Goal: Task Accomplishment & Management: Manage account settings

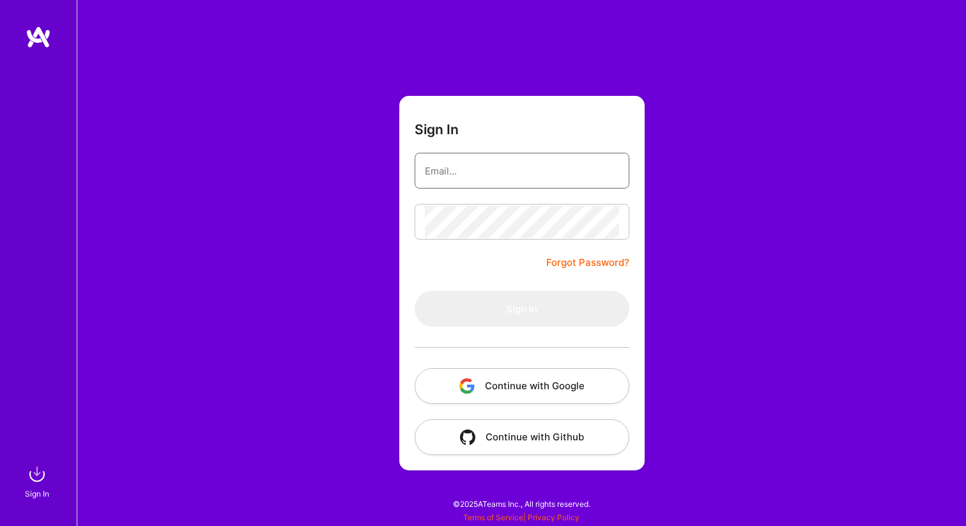
type input "[EMAIL_ADDRESS][DOMAIN_NAME]"
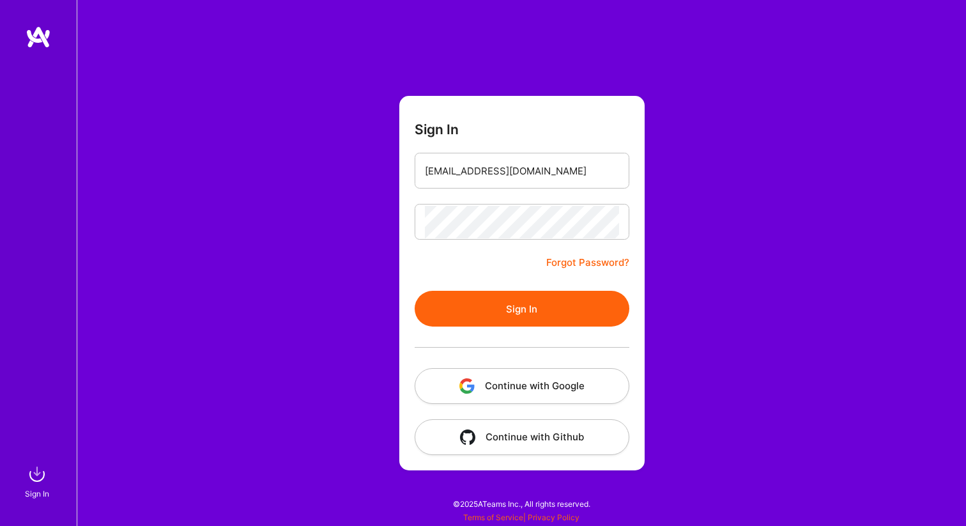
click at [307, 254] on div "Sign In [EMAIL_ADDRESS][DOMAIN_NAME] Forgot Password? Sign In Continue with Goo…" at bounding box center [521, 263] width 889 height 526
click at [443, 298] on button "Sign In" at bounding box center [522, 309] width 215 height 36
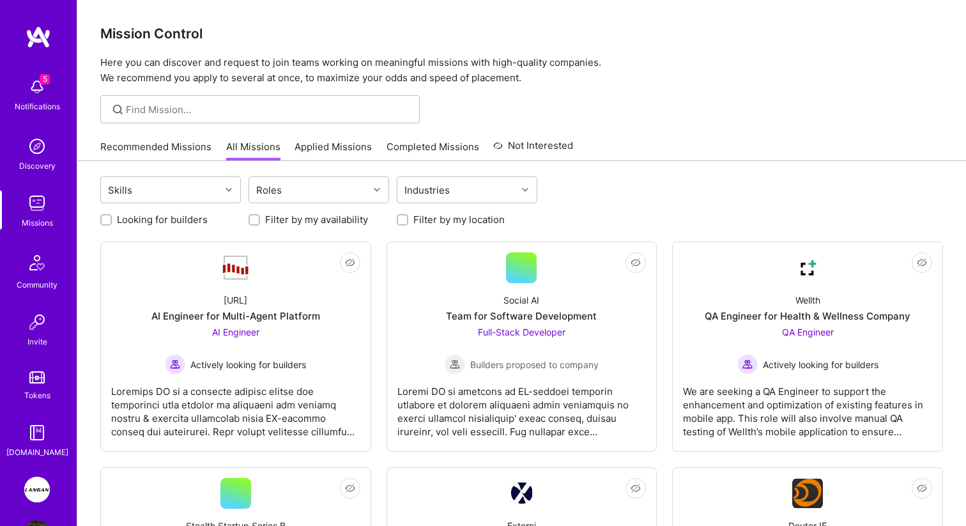
click at [30, 489] on img at bounding box center [37, 490] width 26 height 26
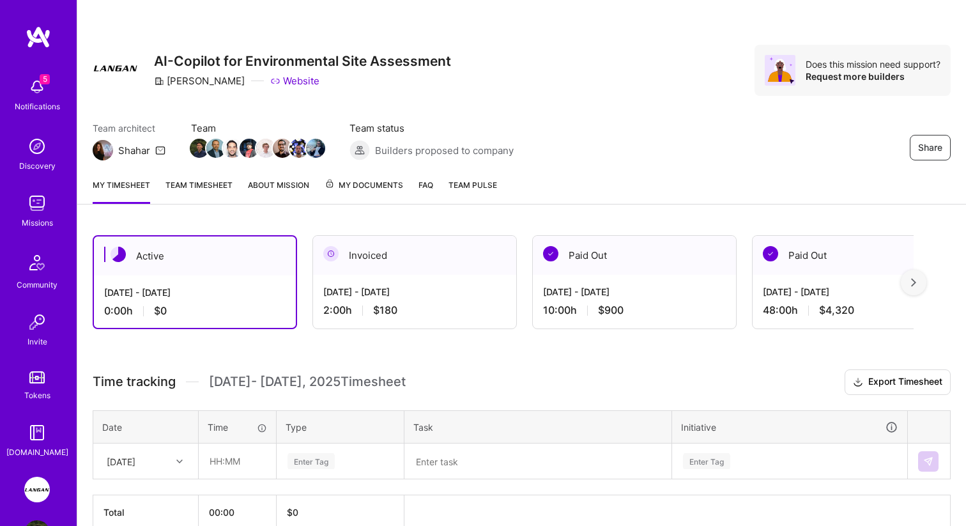
scroll to position [66, 0]
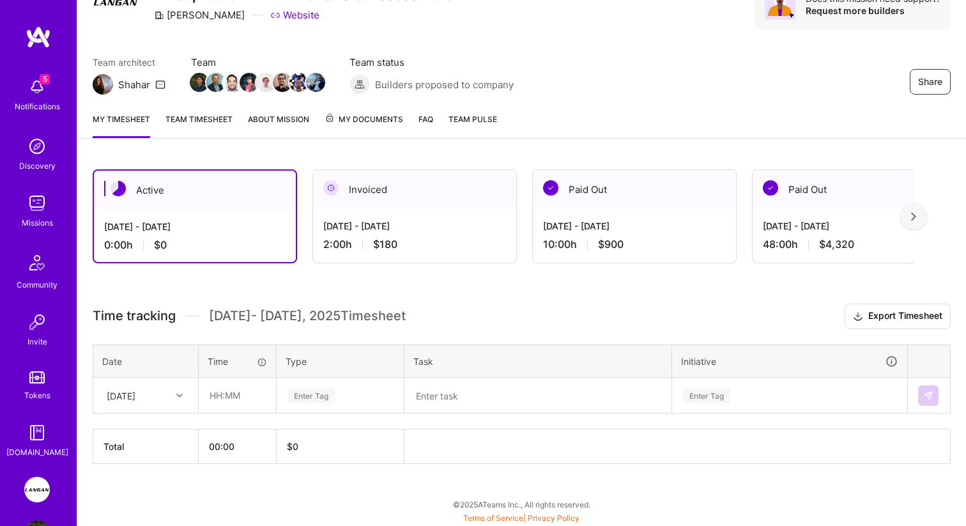
click at [194, 114] on link "Team timesheet" at bounding box center [198, 125] width 67 height 26
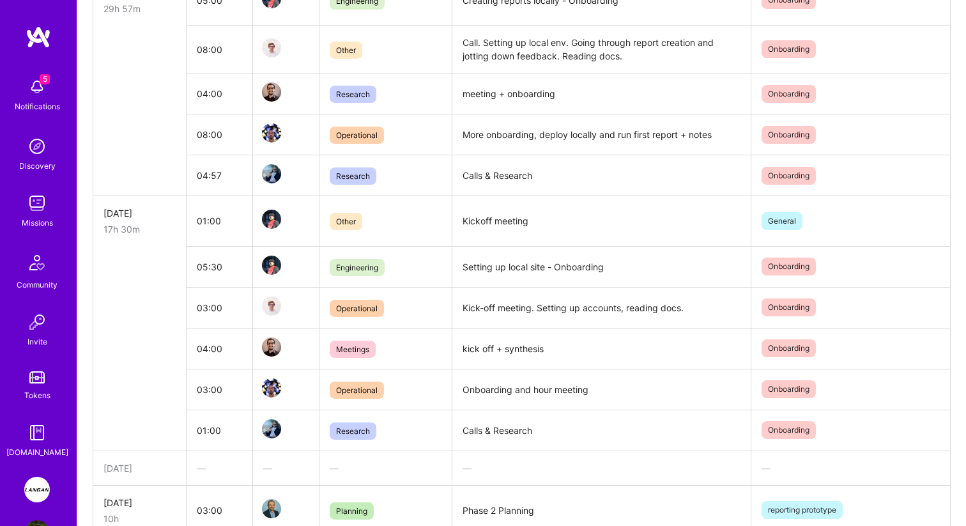
scroll to position [604, 0]
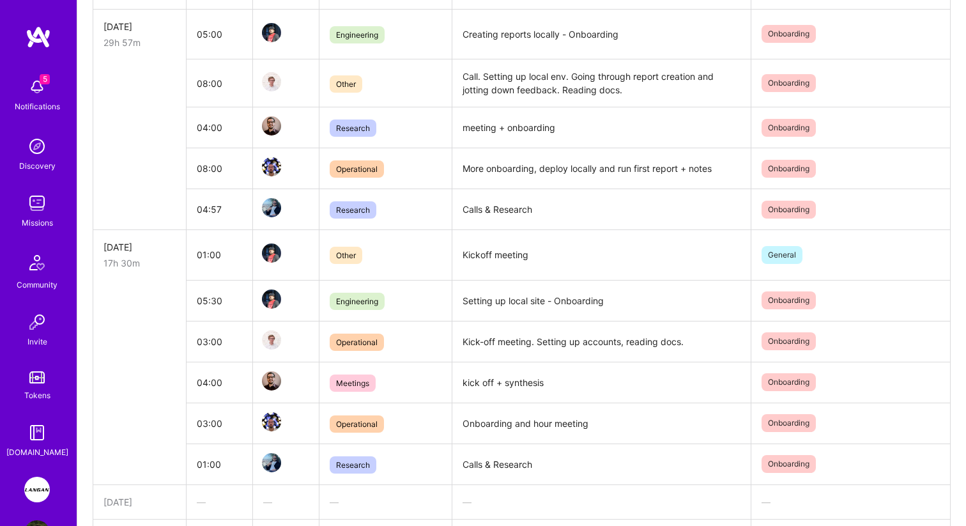
click at [501, 311] on td "Setting up local site - Onboarding" at bounding box center [601, 300] width 299 height 41
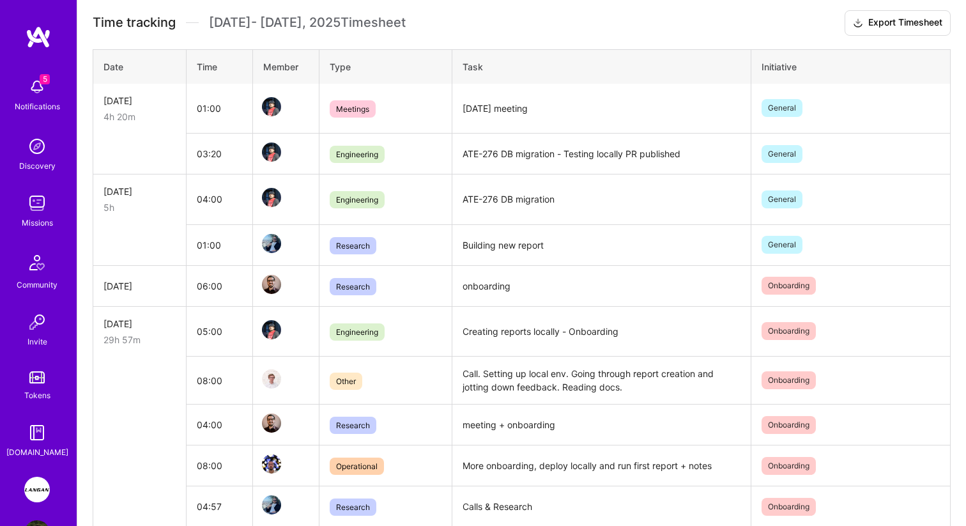
scroll to position [222, 0]
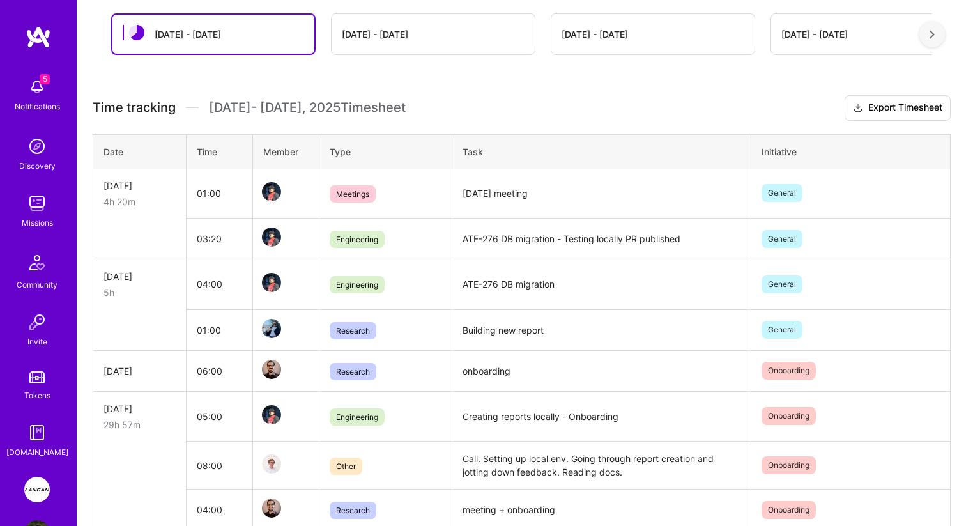
copy td "Setting up local site - Onboarding"
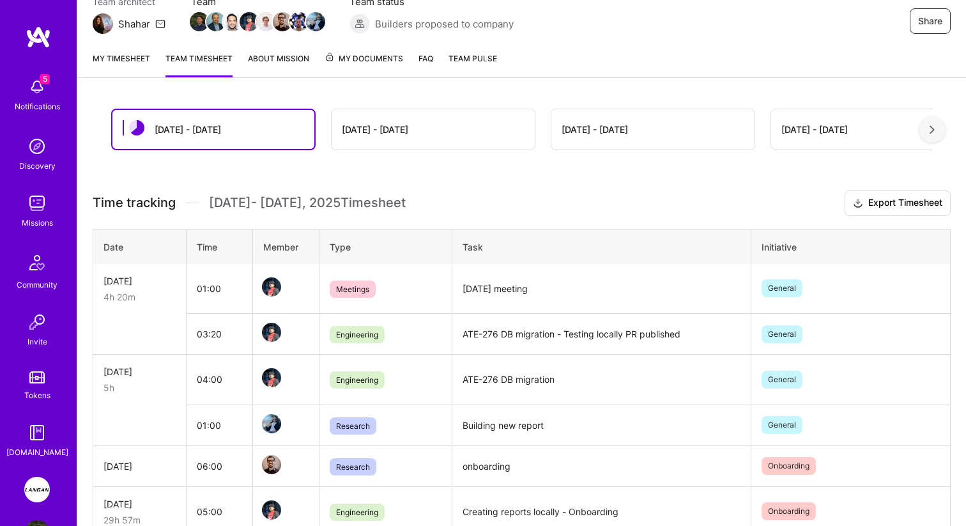
scroll to position [117, 0]
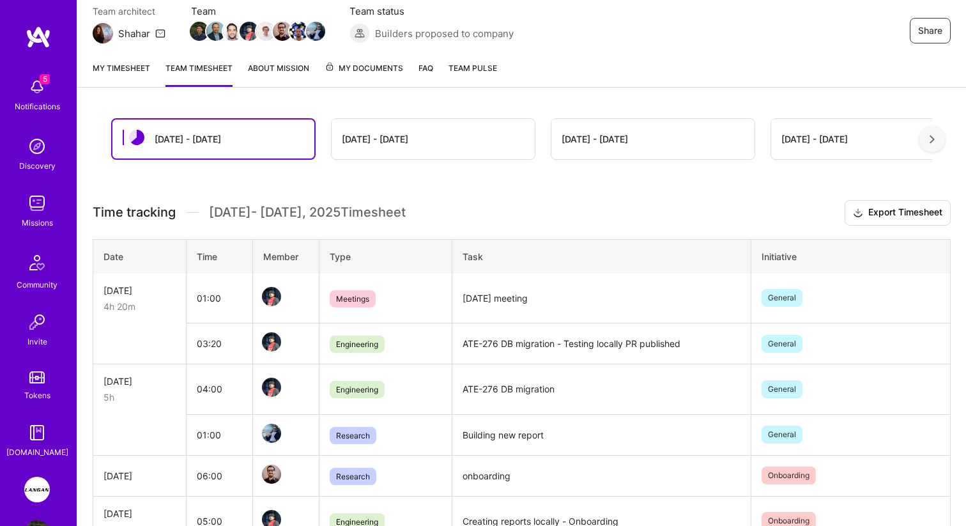
click at [123, 75] on link "My timesheet" at bounding box center [121, 74] width 57 height 26
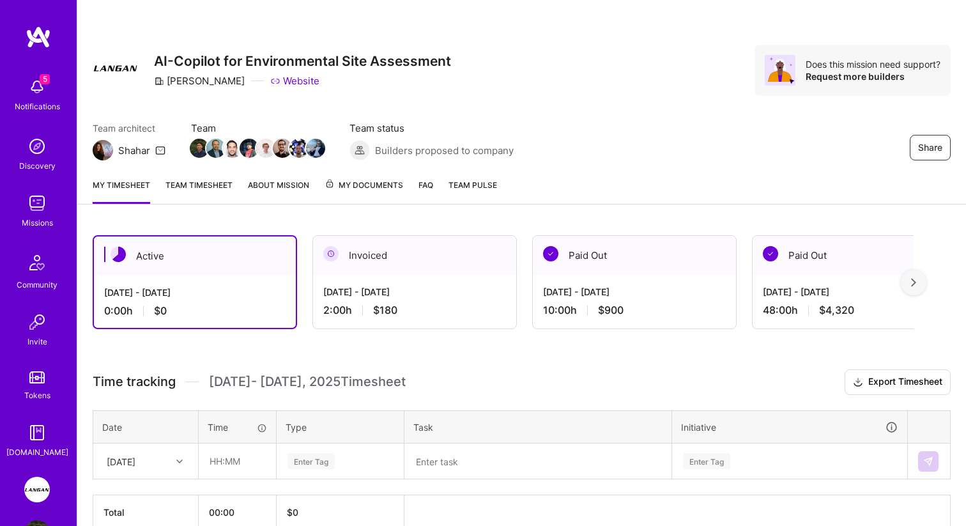
scroll to position [66, 0]
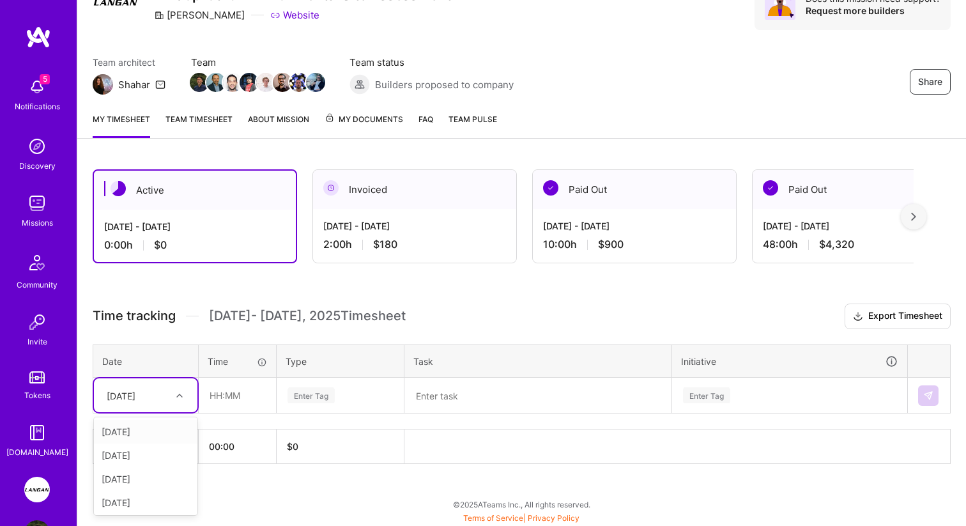
click at [145, 385] on div "[DATE]" at bounding box center [135, 395] width 71 height 21
click at [146, 431] on div "[DATE]" at bounding box center [145, 430] width 103 height 24
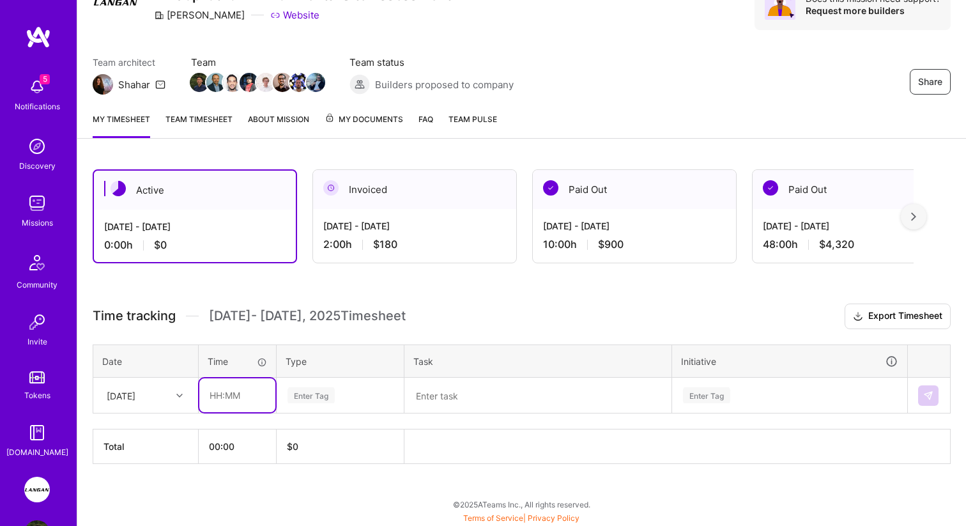
click at [232, 397] on input "text" at bounding box center [237, 395] width 76 height 34
type input "02:00"
click at [309, 398] on div "Enter Tag" at bounding box center [310, 395] width 47 height 20
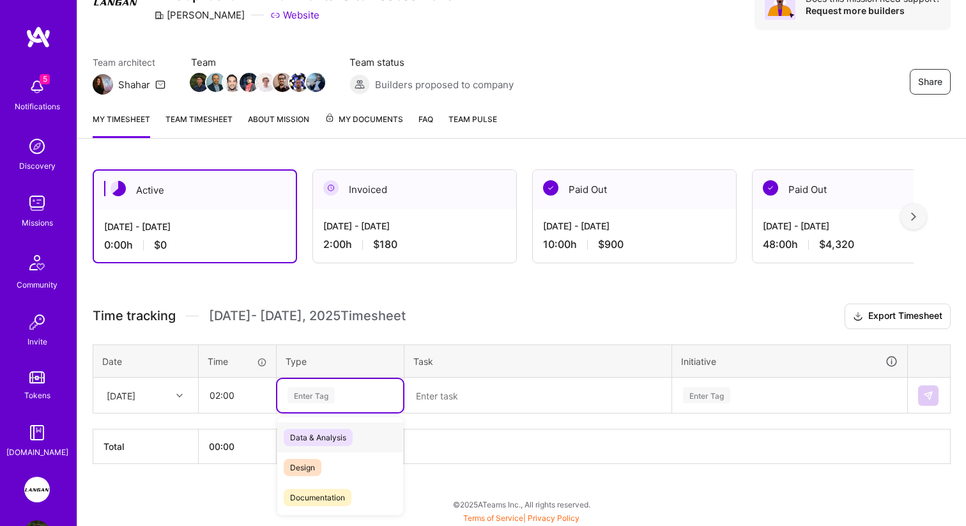
scroll to position [86, 0]
click at [312, 448] on div "Engineering" at bounding box center [340, 441] width 126 height 30
click at [466, 397] on textarea at bounding box center [538, 395] width 264 height 33
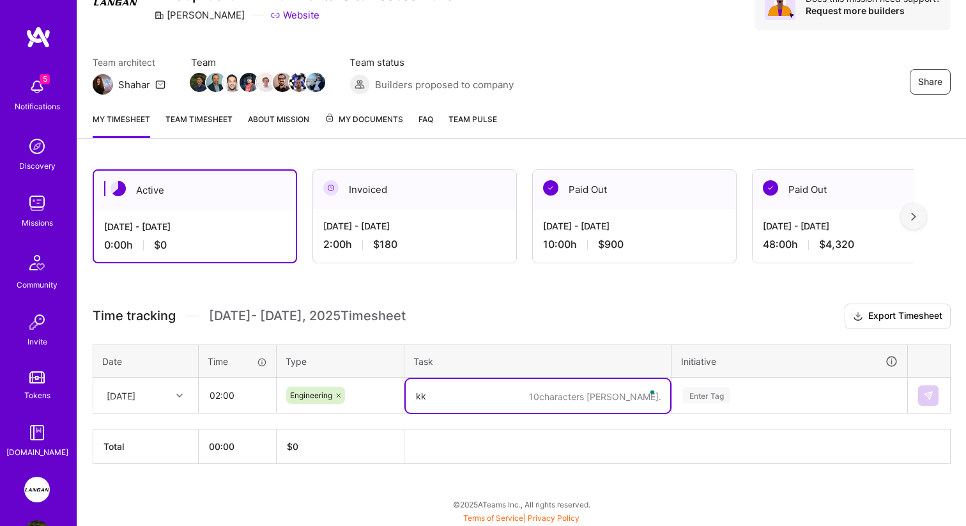
type textarea "k"
type textarea "Kick off meeting, helping with dev setup and"
click at [218, 398] on input "02:00" at bounding box center [237, 395] width 76 height 34
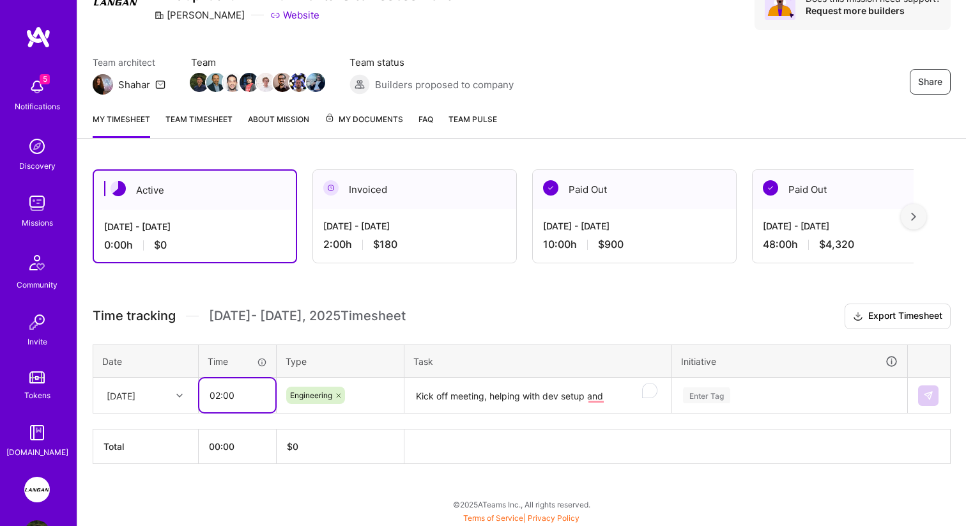
click at [218, 398] on input "02:00" at bounding box center [237, 395] width 76 height 34
click at [217, 397] on input "02:00" at bounding box center [237, 395] width 76 height 34
type input "01:30"
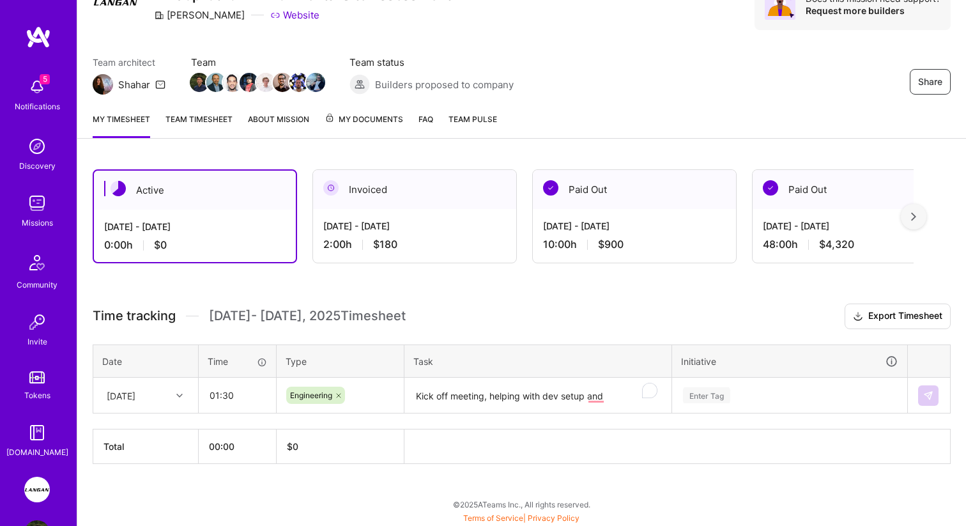
click at [622, 390] on textarea "Kick off meeting, helping with dev setup and" at bounding box center [538, 396] width 264 height 34
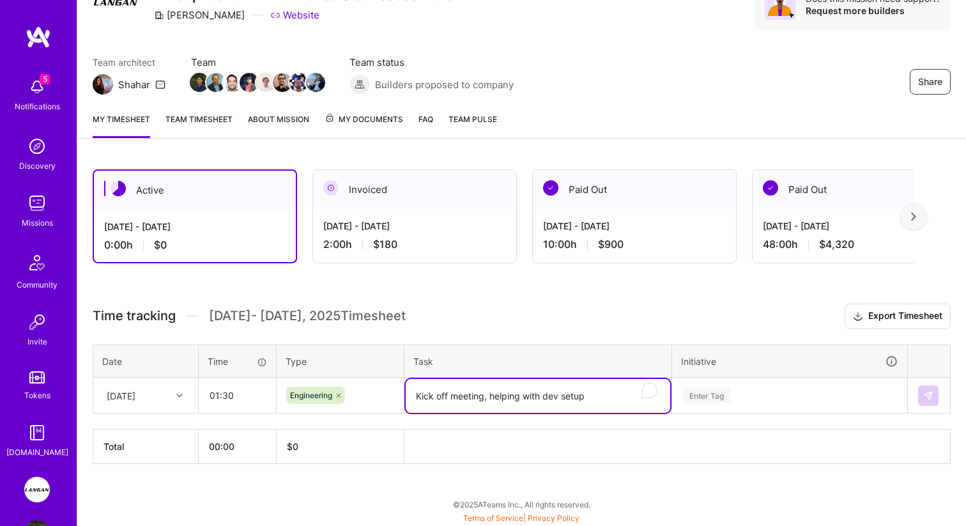
type textarea "Kick off meeting, helping with dev setup"
click at [765, 380] on div "Enter Tag" at bounding box center [790, 394] width 234 height 33
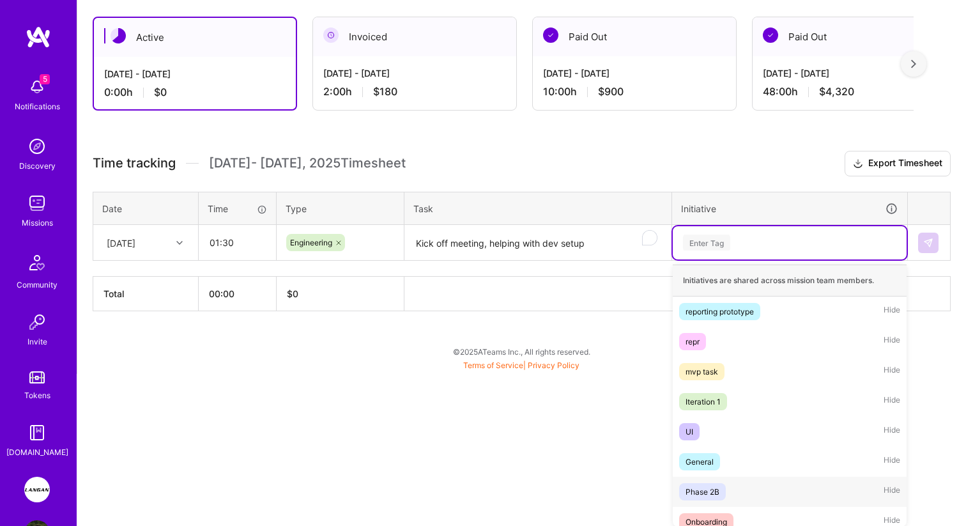
click at [699, 488] on div "Phase 2B" at bounding box center [702, 491] width 34 height 13
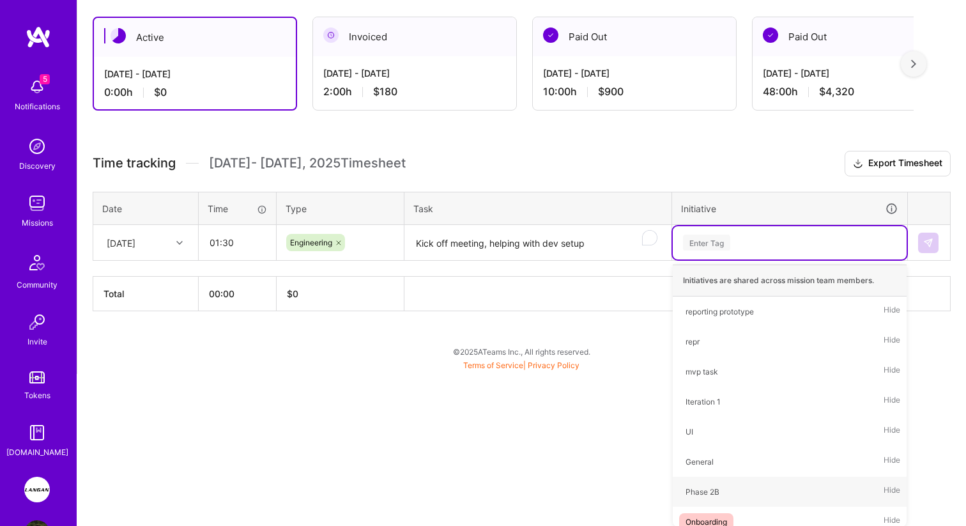
scroll to position [66, 0]
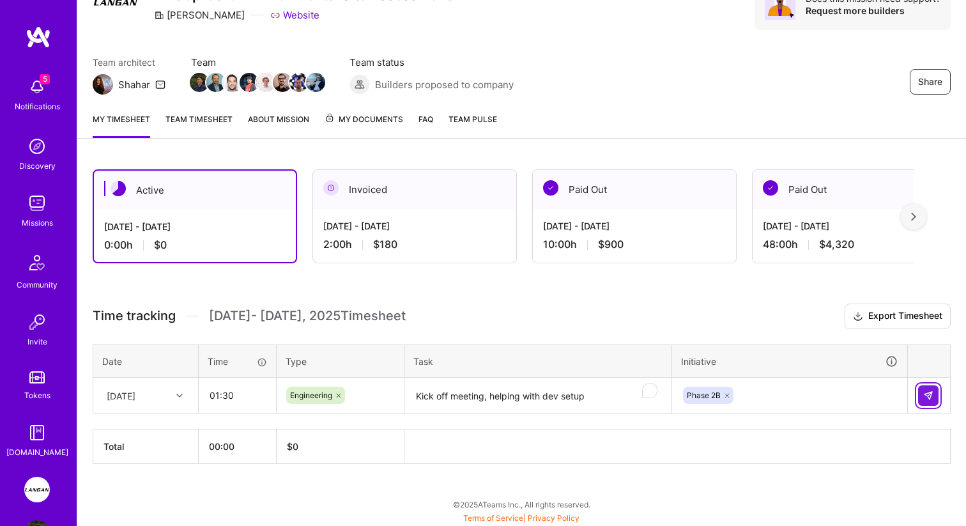
click at [919, 393] on button at bounding box center [928, 395] width 20 height 20
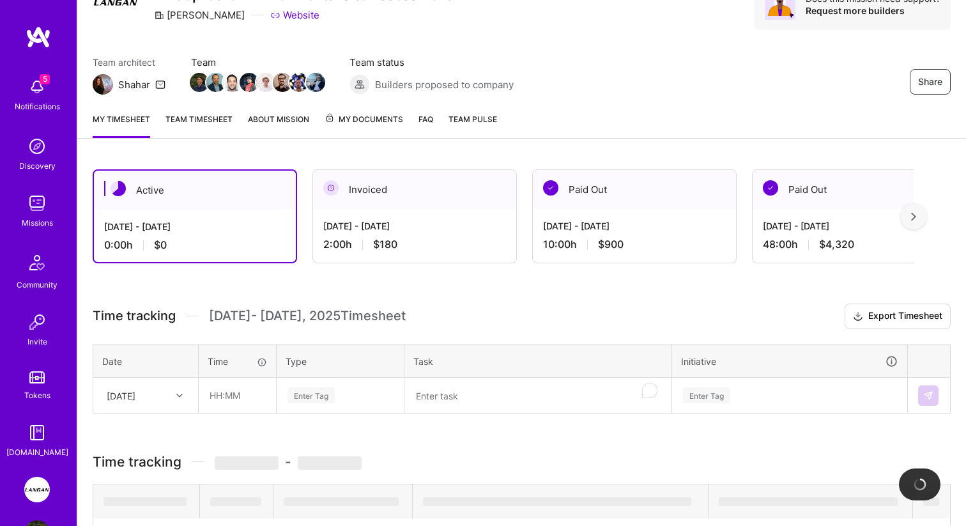
click at [231, 128] on link "Team timesheet" at bounding box center [198, 125] width 67 height 26
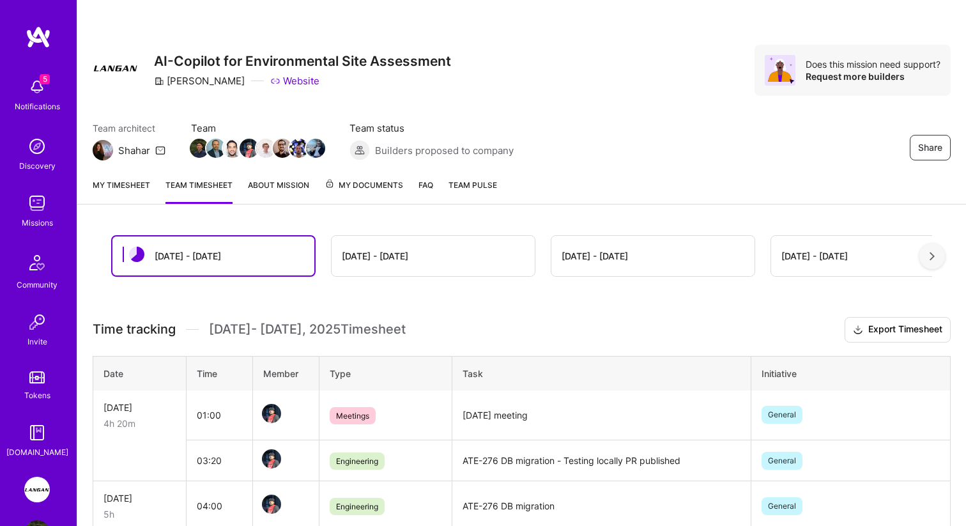
click at [133, 188] on link "My timesheet" at bounding box center [121, 191] width 57 height 26
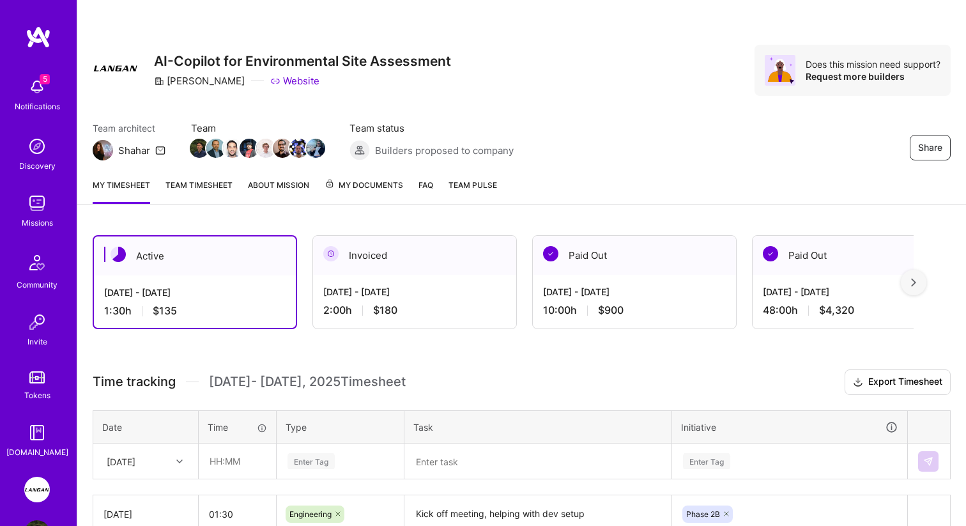
click at [761, 454] on div "Enter Tag" at bounding box center [790, 461] width 234 height 33
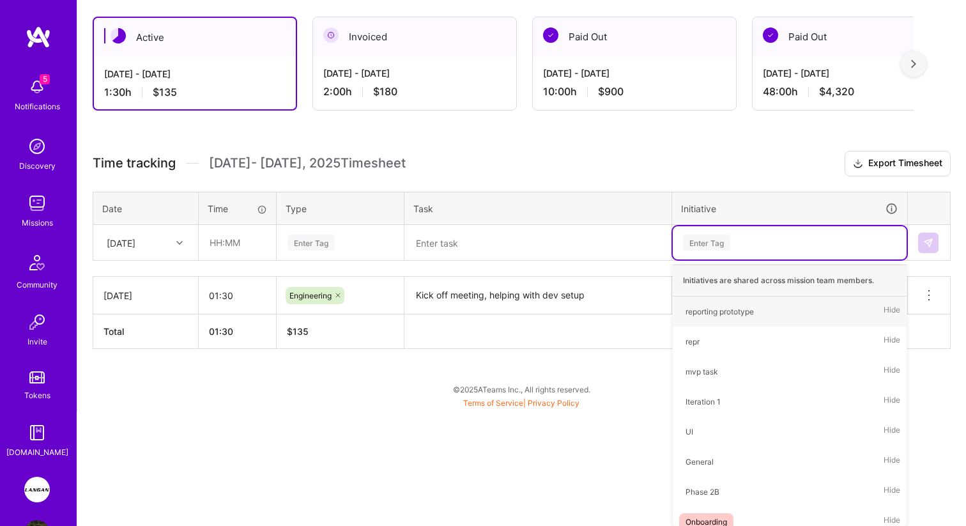
click at [559, 362] on div "Active [DATE] - [DATE] 1:30 h $135 Invoiced [DATE] - [DATE] 2:00 h $180 Paid Ou…" at bounding box center [521, 206] width 889 height 410
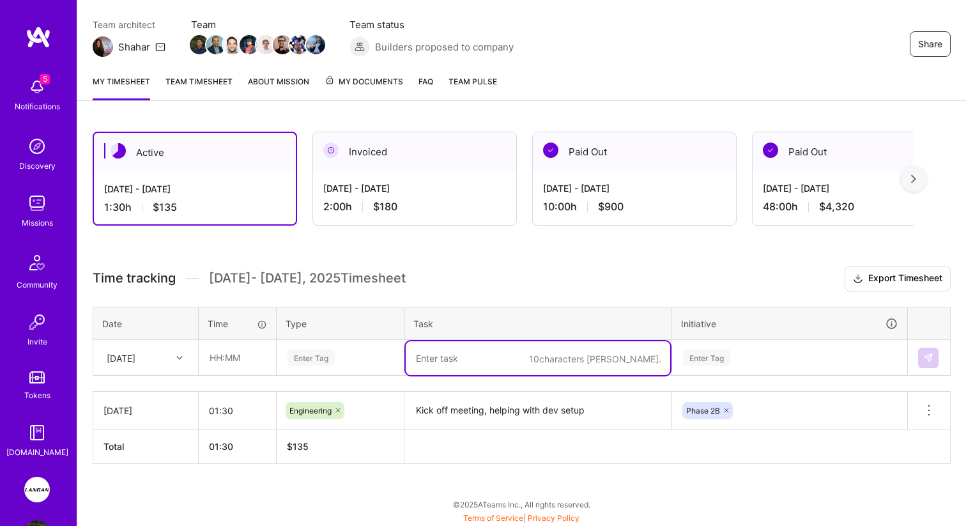
scroll to position [251, 0]
click at [754, 404] on div "Phase 2B" at bounding box center [789, 409] width 235 height 33
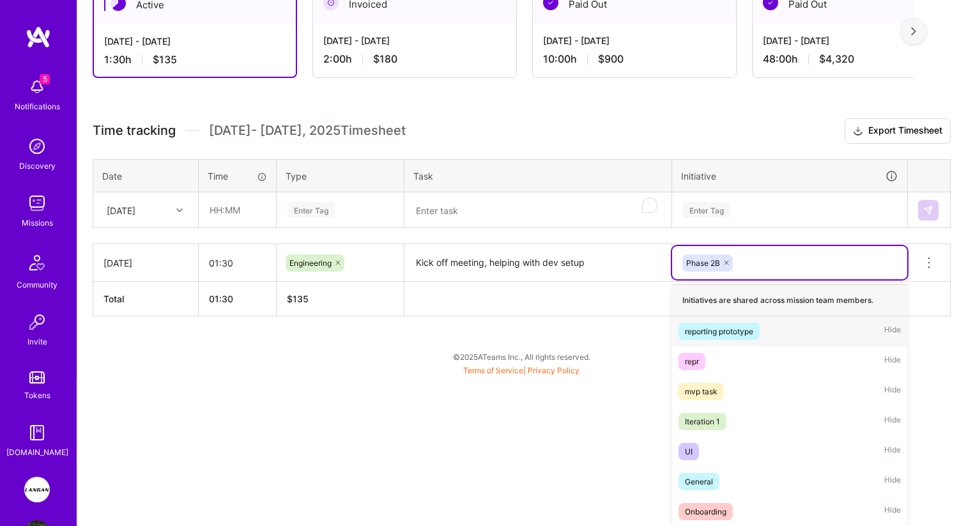
click at [732, 328] on div "reporting prototype" at bounding box center [719, 330] width 68 height 13
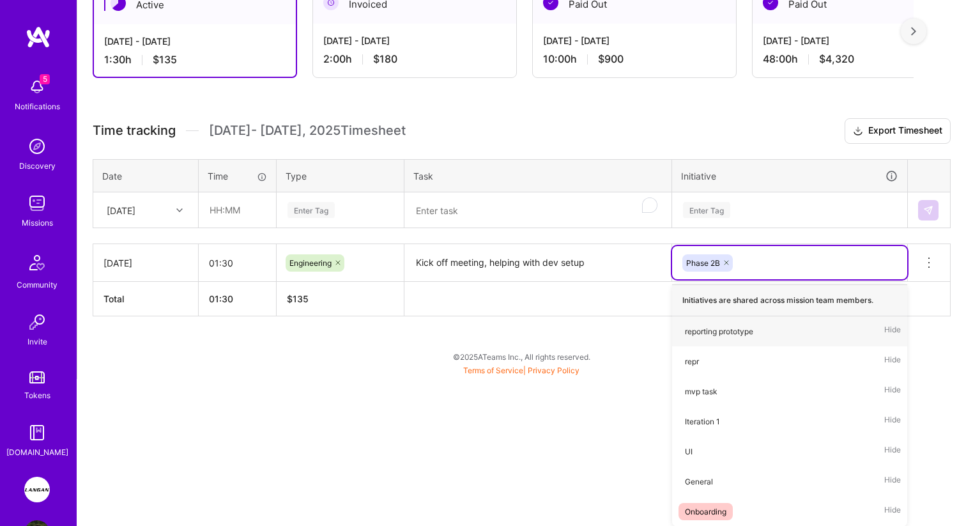
scroll to position [103, 0]
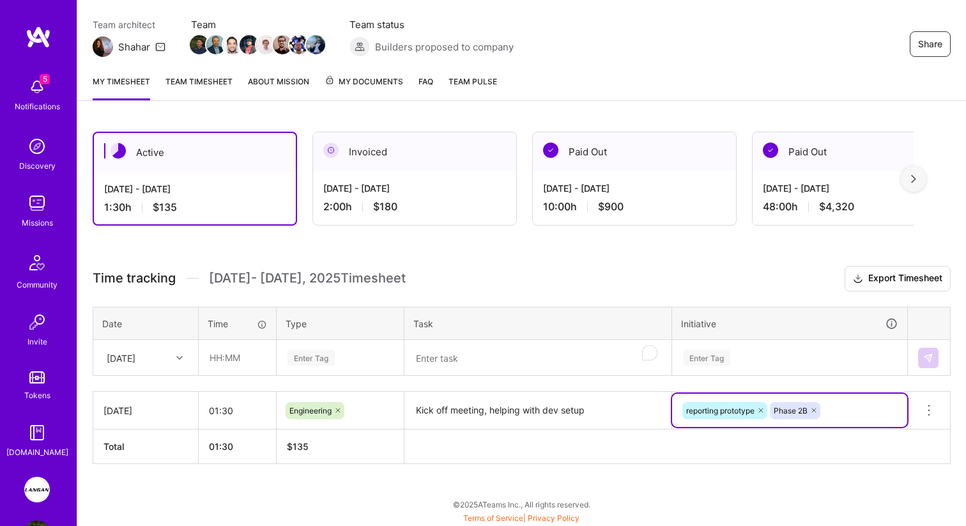
click at [761, 409] on icon at bounding box center [761, 410] width 8 height 8
click at [725, 408] on icon at bounding box center [726, 410] width 4 height 4
click at [731, 408] on div "option Phase 2B, deselected. Select is focused ,type to refine list, press Down…" at bounding box center [789, 409] width 235 height 33
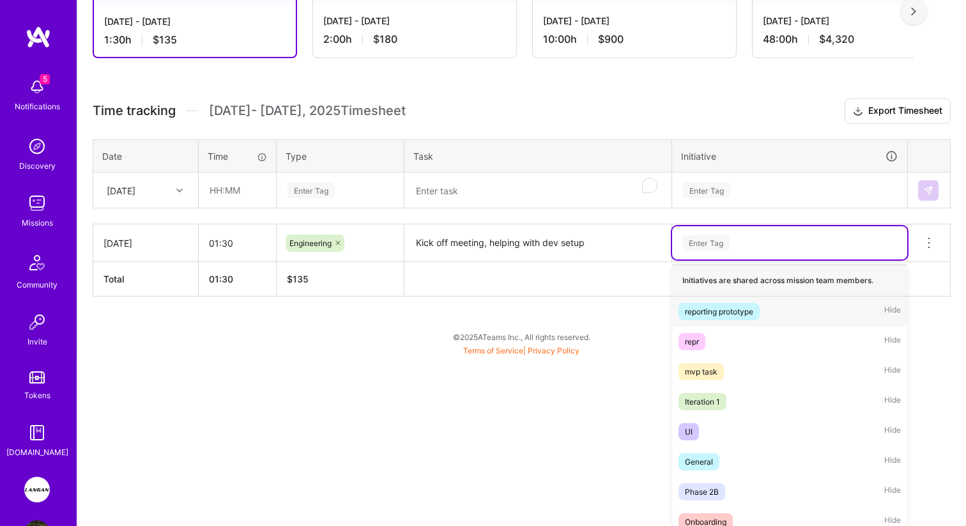
click at [739, 316] on div "reporting prototype" at bounding box center [719, 311] width 68 height 13
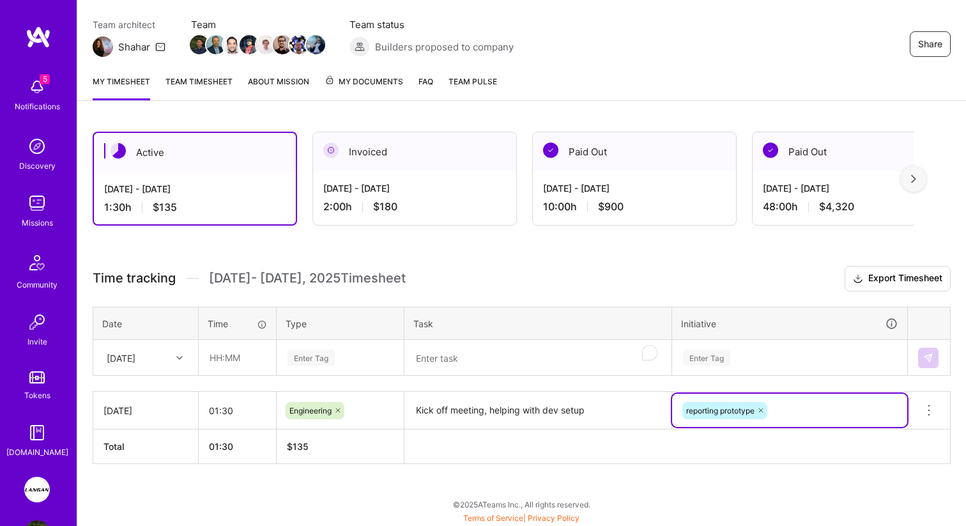
click at [624, 445] on th at bounding box center [677, 446] width 546 height 34
click at [180, 347] on div at bounding box center [181, 357] width 20 height 21
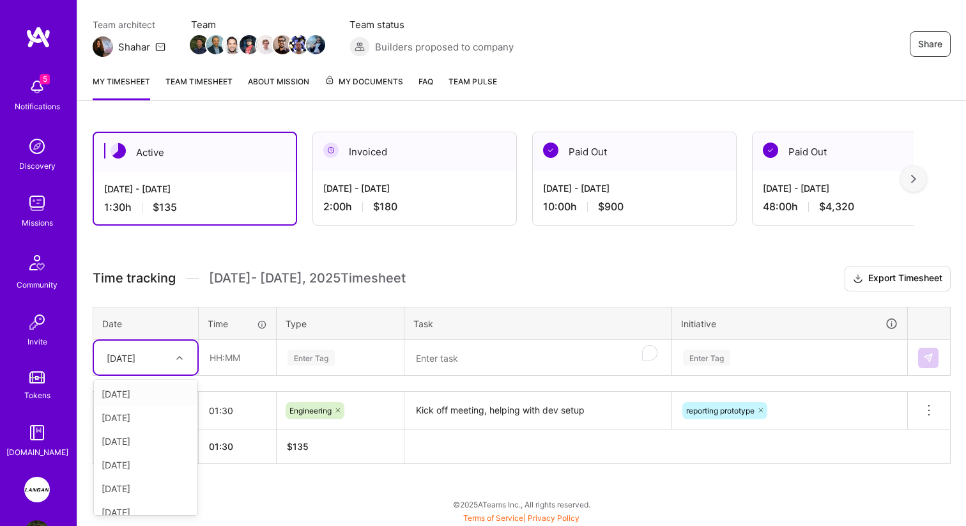
scroll to position [82, 0]
click at [137, 452] on div "[DATE]" at bounding box center [145, 453] width 103 height 24
click at [215, 358] on input "text" at bounding box center [237, 357] width 76 height 34
type input "03:00"
click at [375, 367] on div "Enter Tag" at bounding box center [340, 357] width 126 height 33
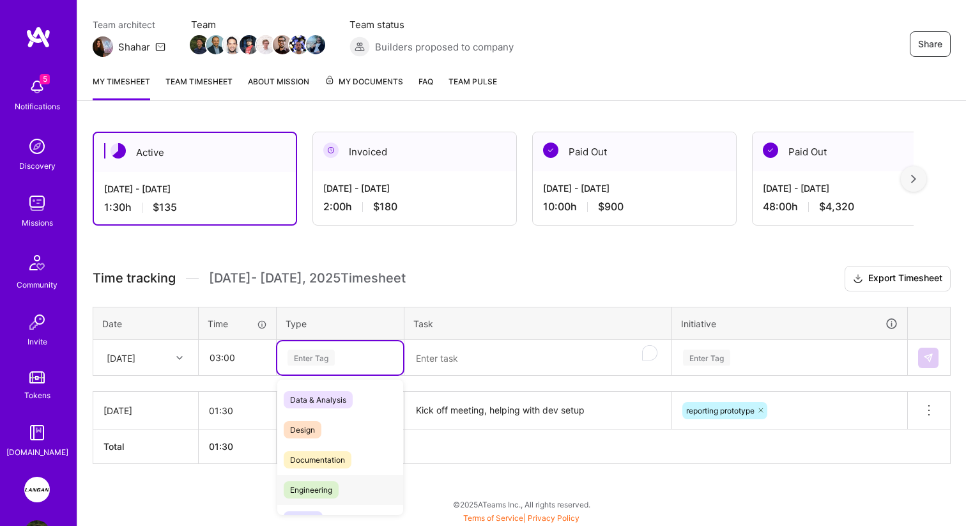
click at [317, 482] on span "Engineering" at bounding box center [311, 489] width 55 height 17
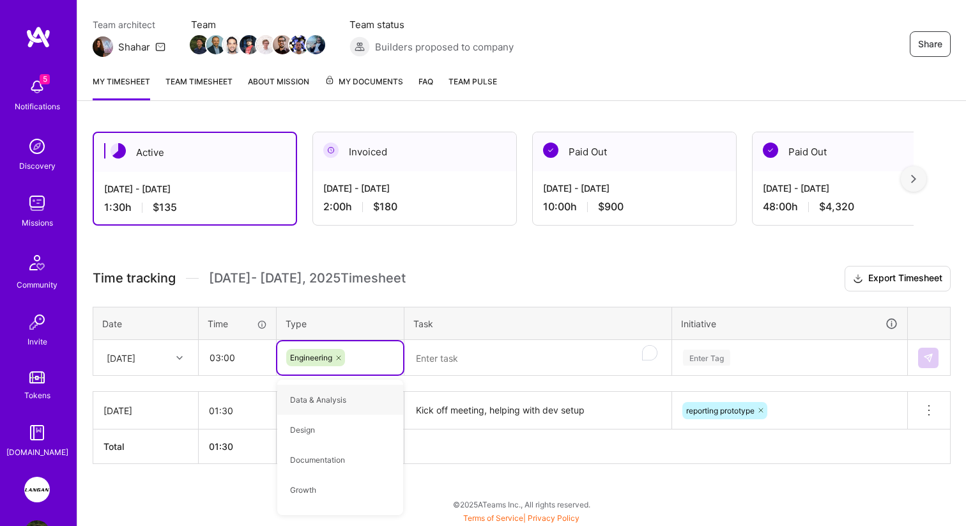
click at [487, 347] on textarea "To enrich screen reader interactions, please activate Accessibility in Grammarl…" at bounding box center [538, 358] width 264 height 34
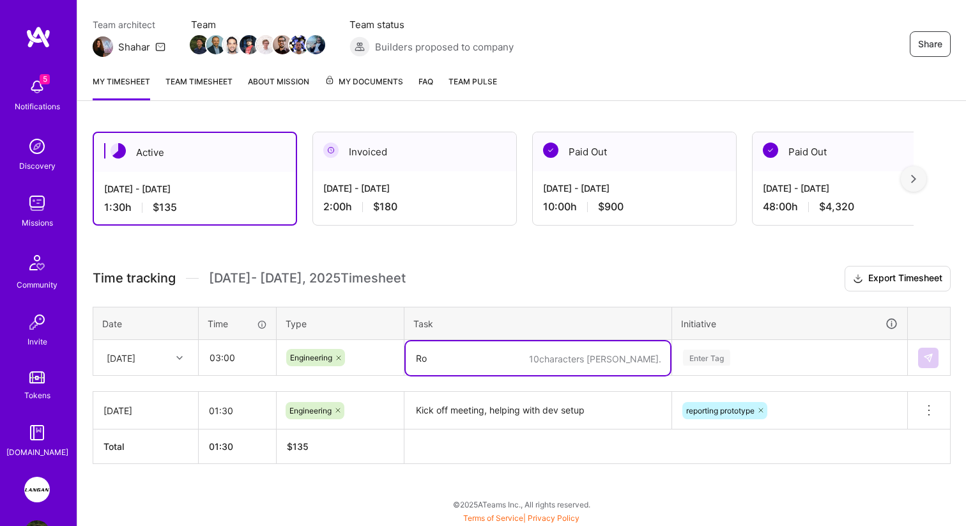
type textarea "R"
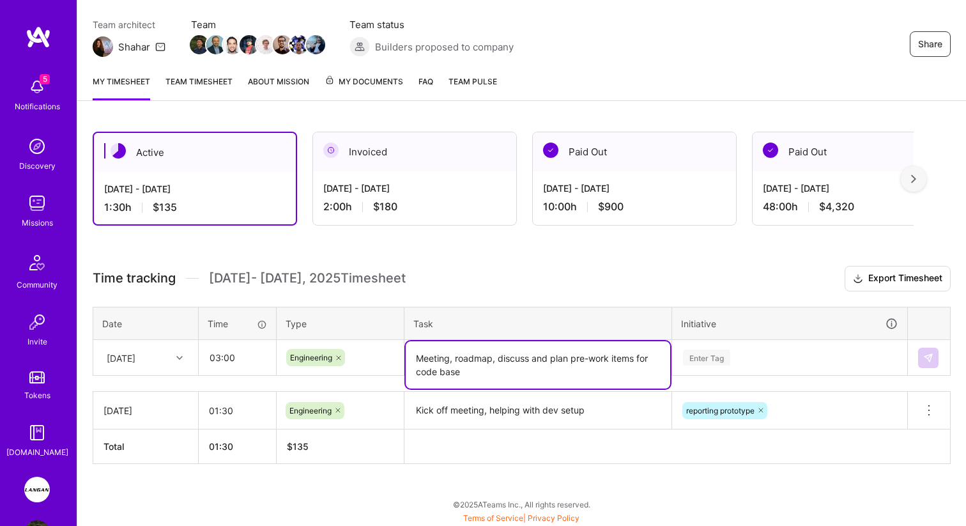
type textarea "Meeting, roadmap, discuss and plan pre-work items for code base"
click at [712, 358] on div "Enter Tag" at bounding box center [790, 357] width 234 height 33
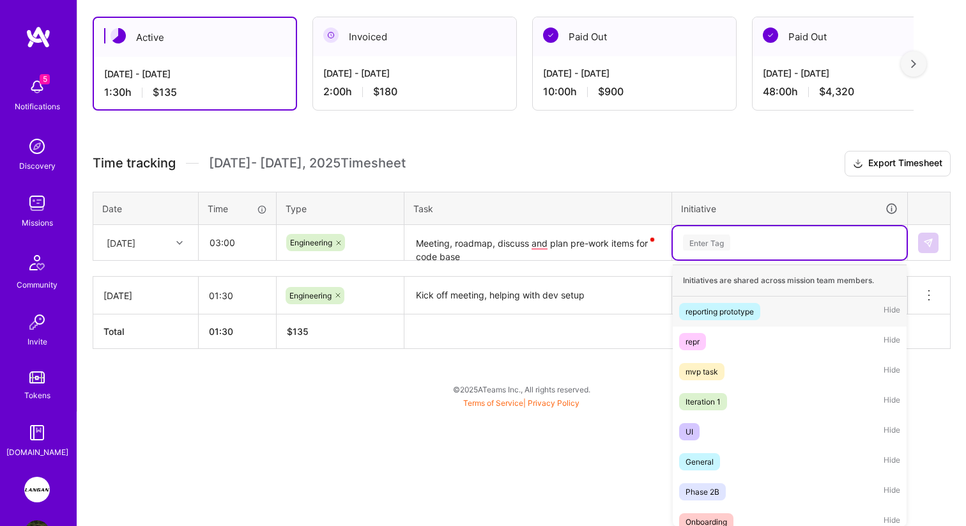
click at [718, 312] on div "reporting prototype" at bounding box center [719, 311] width 68 height 13
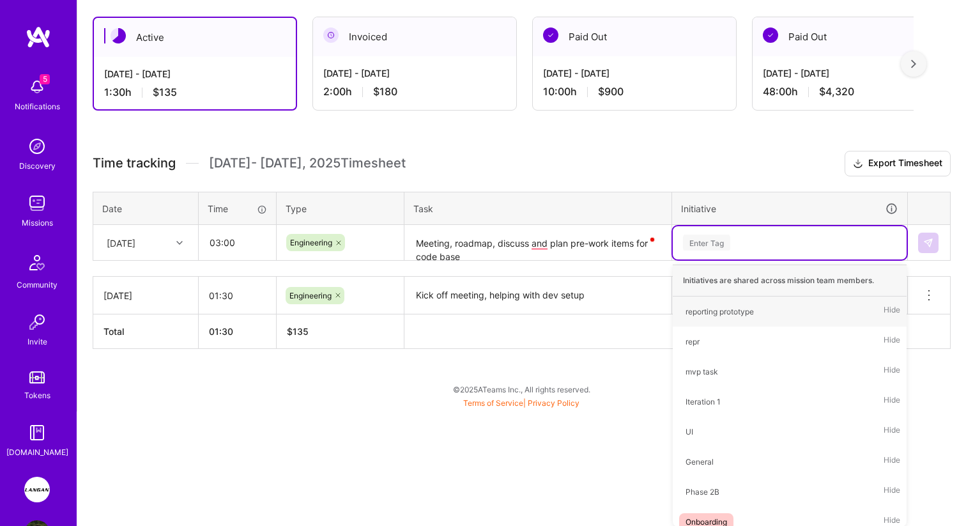
scroll to position [103, 0]
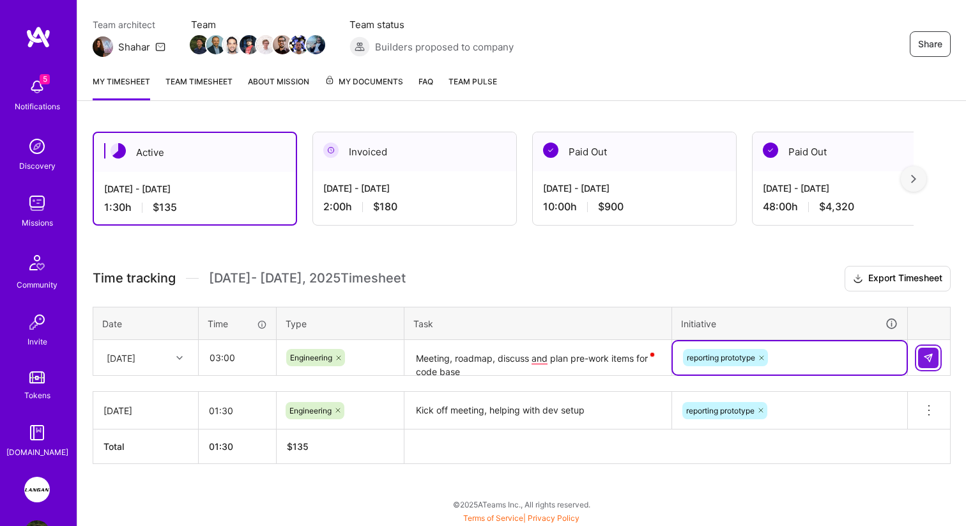
click at [924, 362] on button at bounding box center [928, 357] width 20 height 20
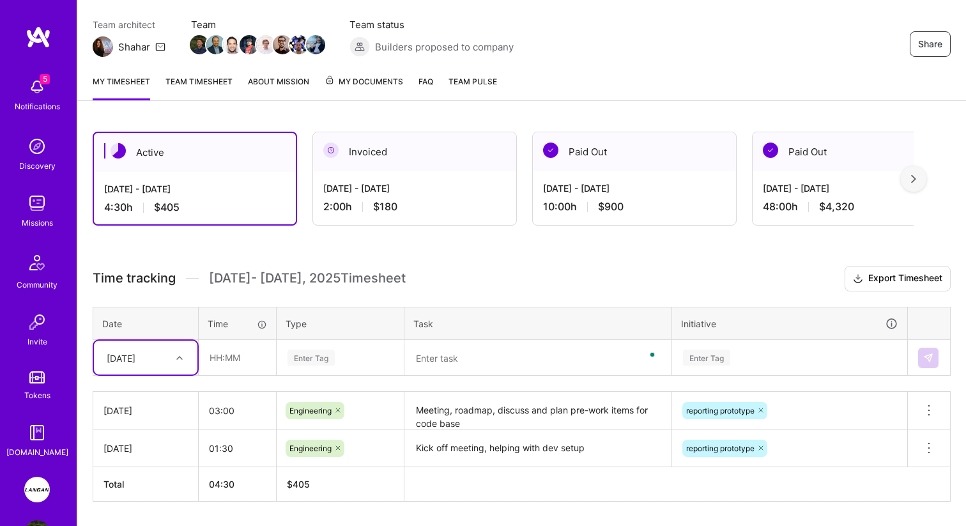
scroll to position [141, 0]
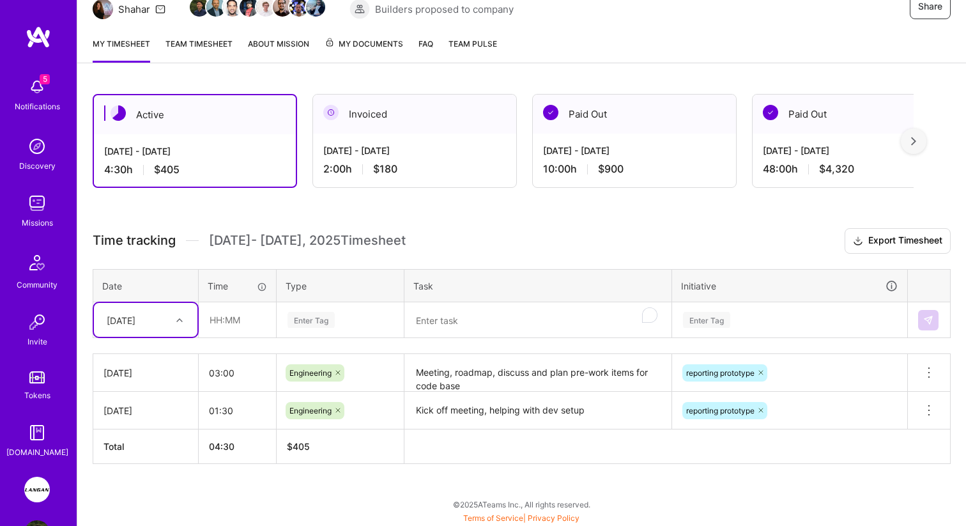
click at [155, 319] on div "[DATE]" at bounding box center [135, 319] width 71 height 21
click at [129, 478] on div "[DATE]" at bounding box center [145, 477] width 103 height 24
click at [236, 319] on input "text" at bounding box center [237, 320] width 76 height 34
type input "04:00"
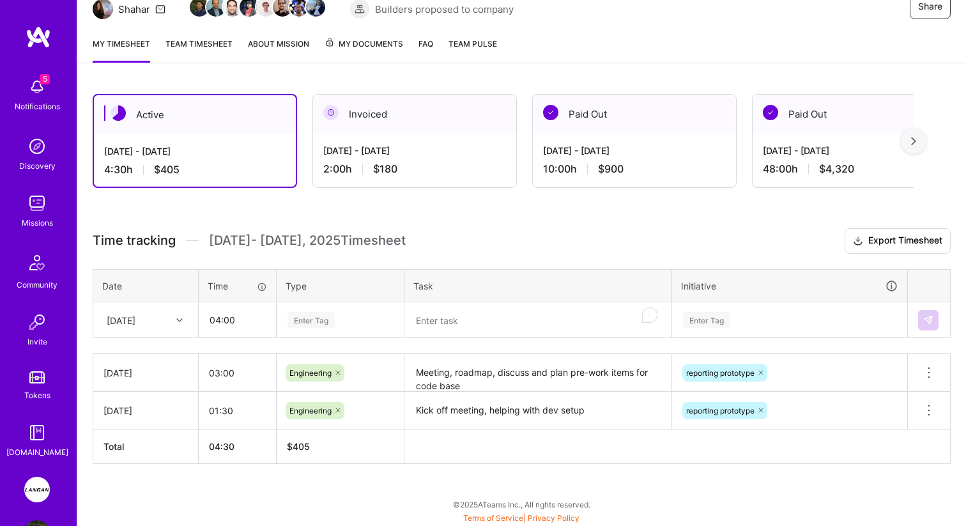
click at [327, 308] on div "Enter Tag" at bounding box center [340, 319] width 126 height 33
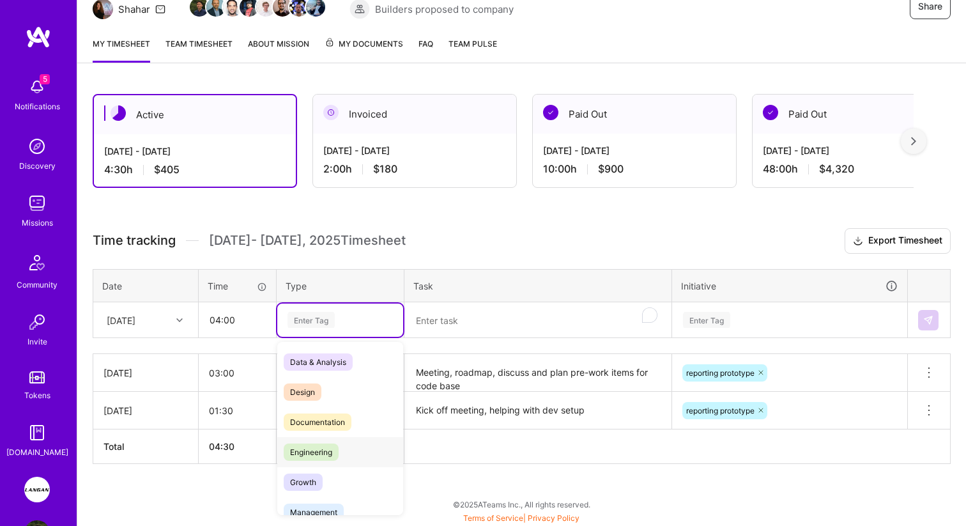
click at [312, 453] on span "Engineering" at bounding box center [311, 451] width 55 height 17
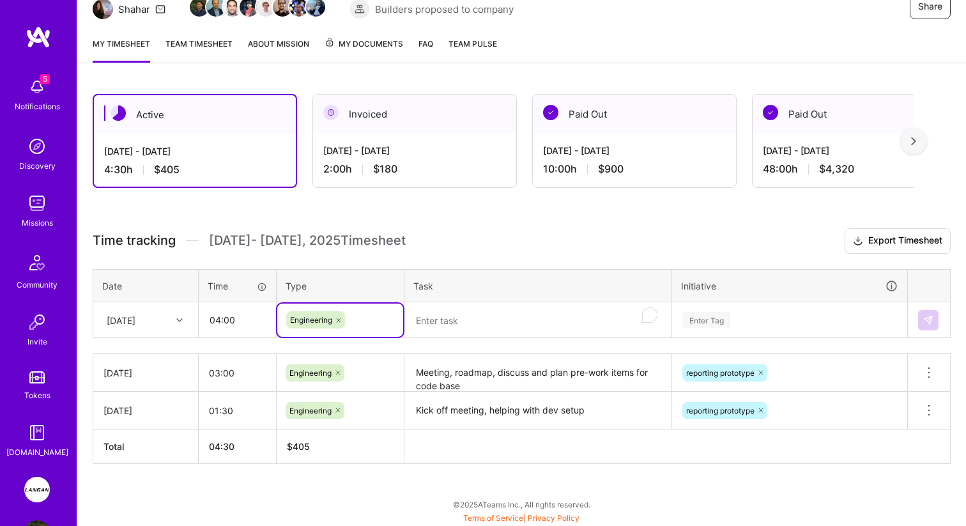
click at [489, 325] on textarea "To enrich screen reader interactions, please activate Accessibility in Grammarl…" at bounding box center [538, 320] width 264 height 34
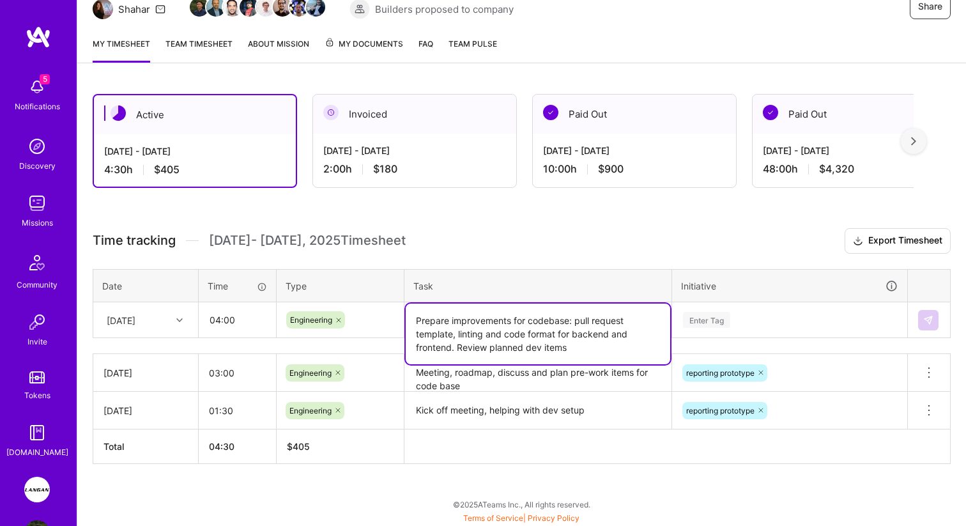
type textarea "Prepare improvements for codebase: pull request template, linting and code form…"
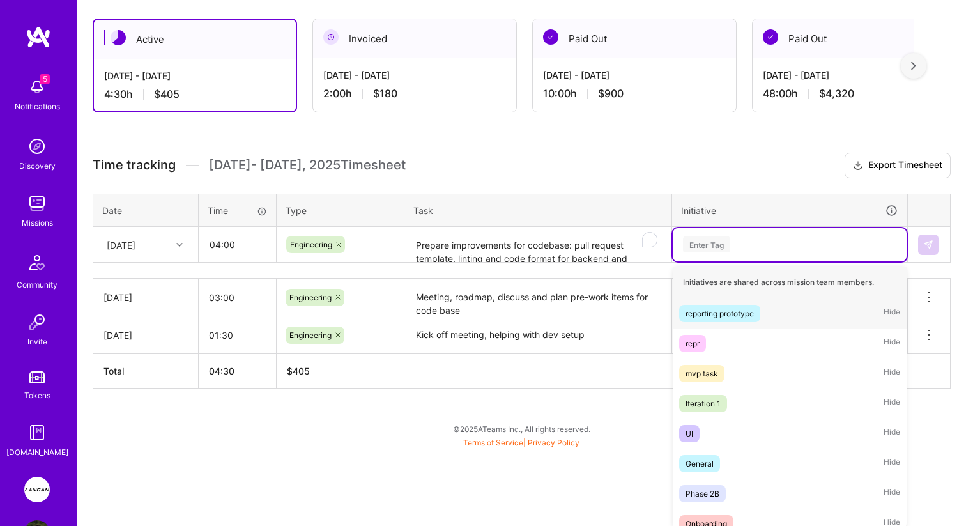
click at [713, 261] on div "option reporting prototype, selected. option reporting prototype focused, 1 of …" at bounding box center [790, 244] width 234 height 33
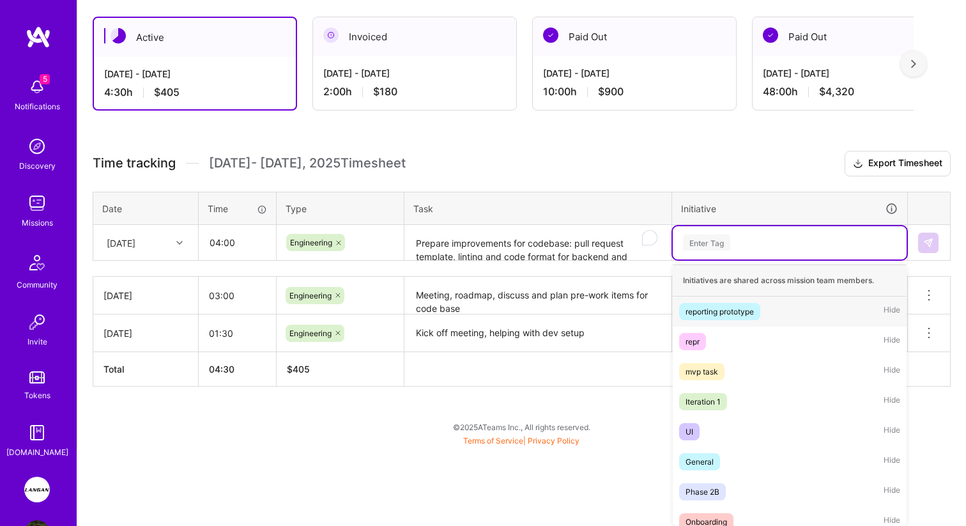
click at [717, 310] on div "reporting prototype" at bounding box center [719, 311] width 68 height 13
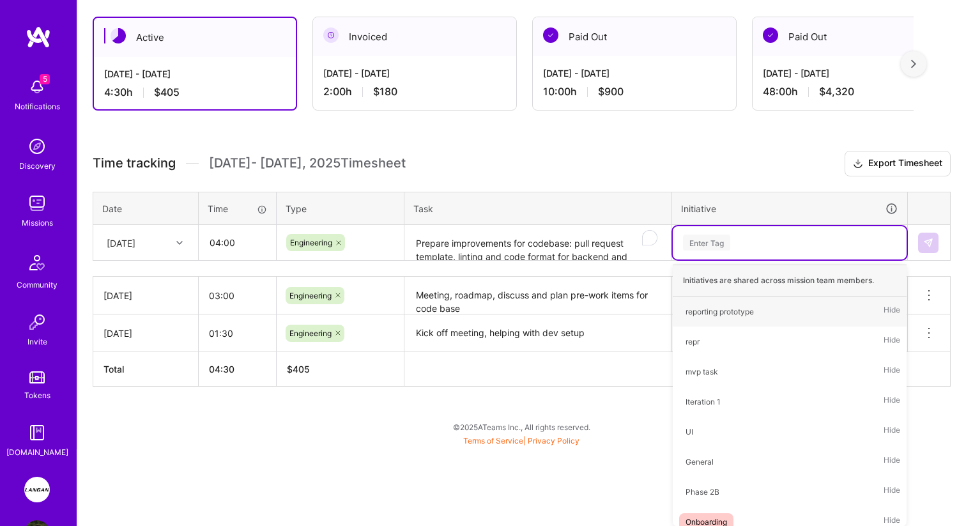
scroll to position [141, 0]
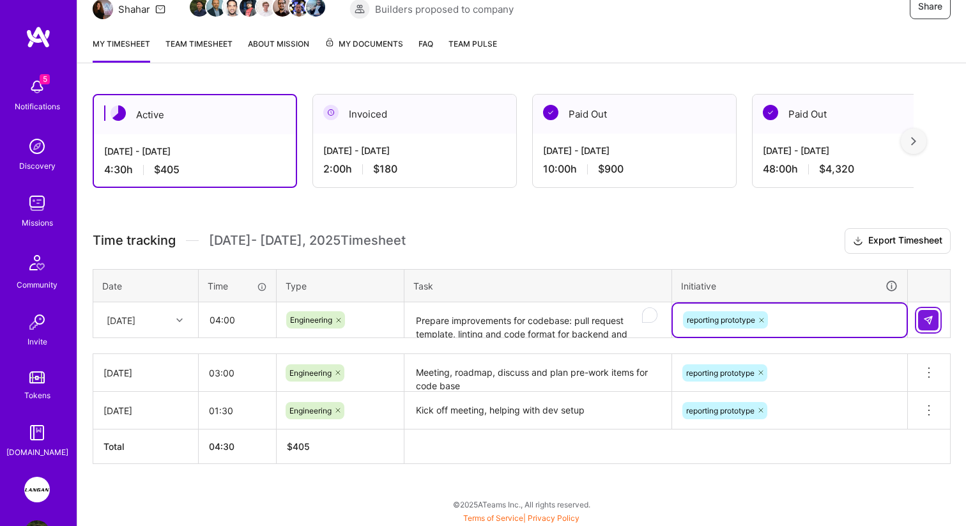
click at [935, 321] on button at bounding box center [928, 320] width 20 height 20
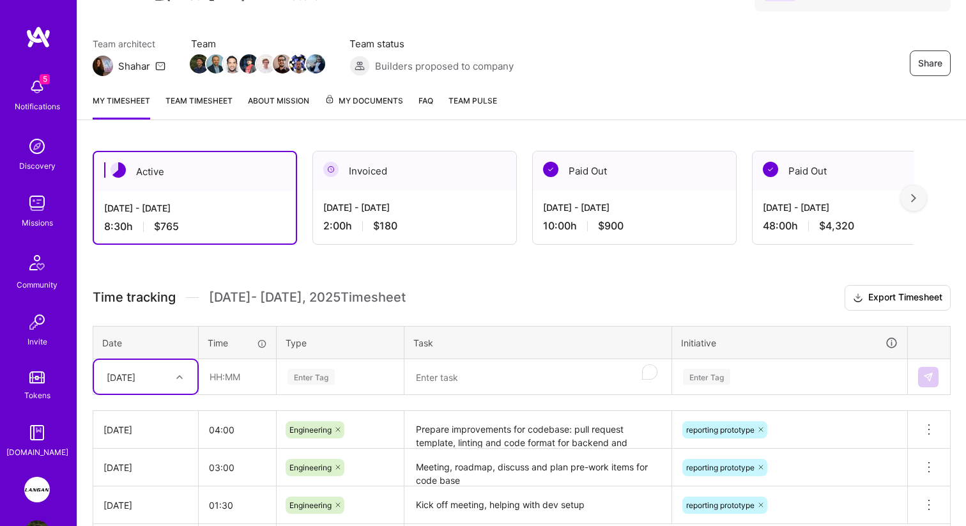
scroll to position [10, 0]
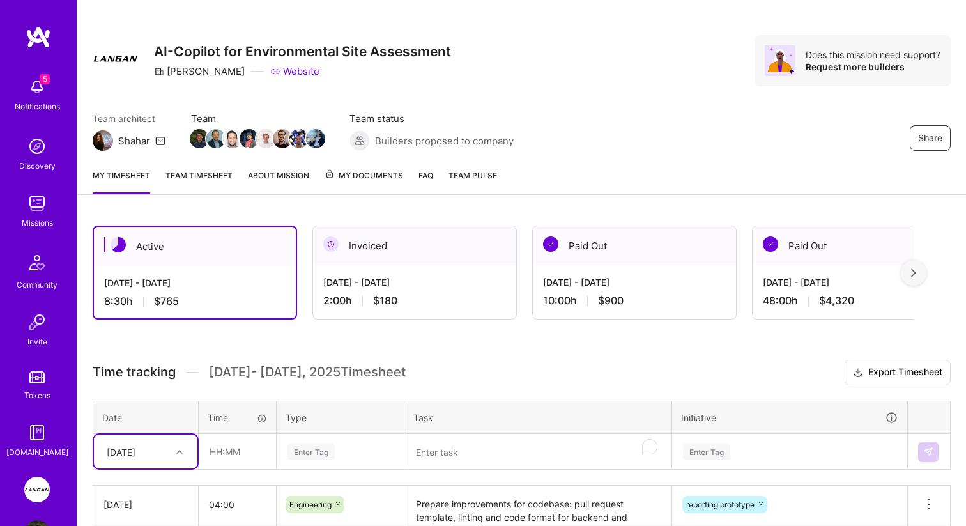
click at [190, 175] on link "Team timesheet" at bounding box center [198, 182] width 67 height 26
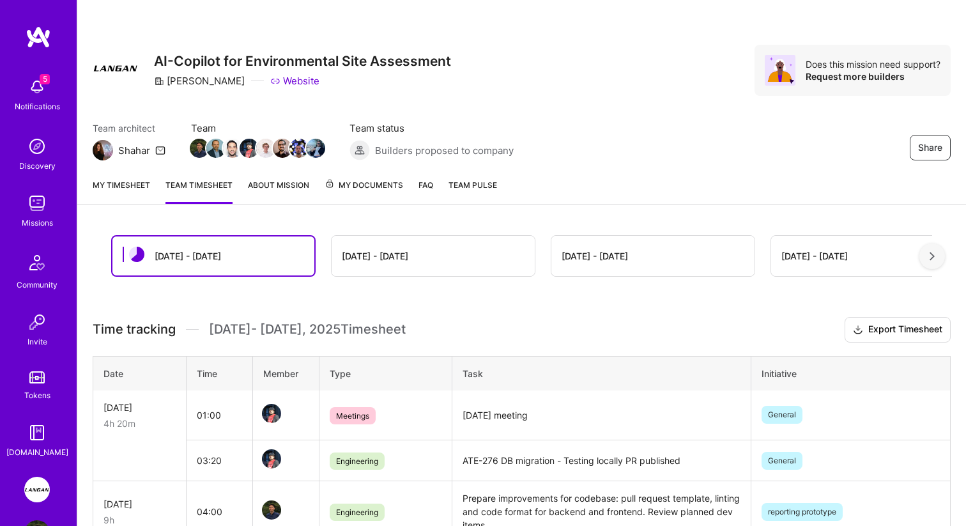
click at [135, 193] on link "My timesheet" at bounding box center [121, 191] width 57 height 26
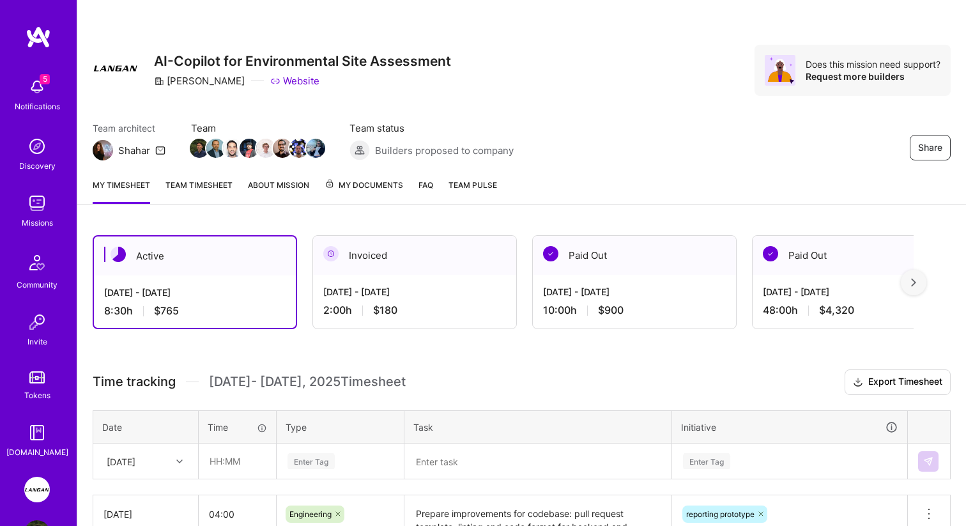
scroll to position [103, 0]
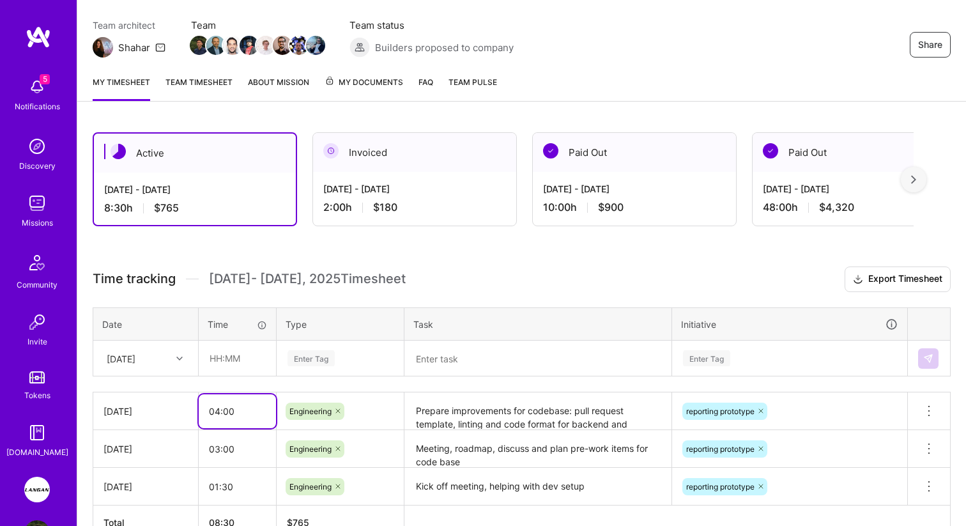
click at [208, 419] on input "04:00" at bounding box center [237, 411] width 77 height 34
click at [217, 416] on input "04:00" at bounding box center [237, 411] width 77 height 34
type input "06:00"
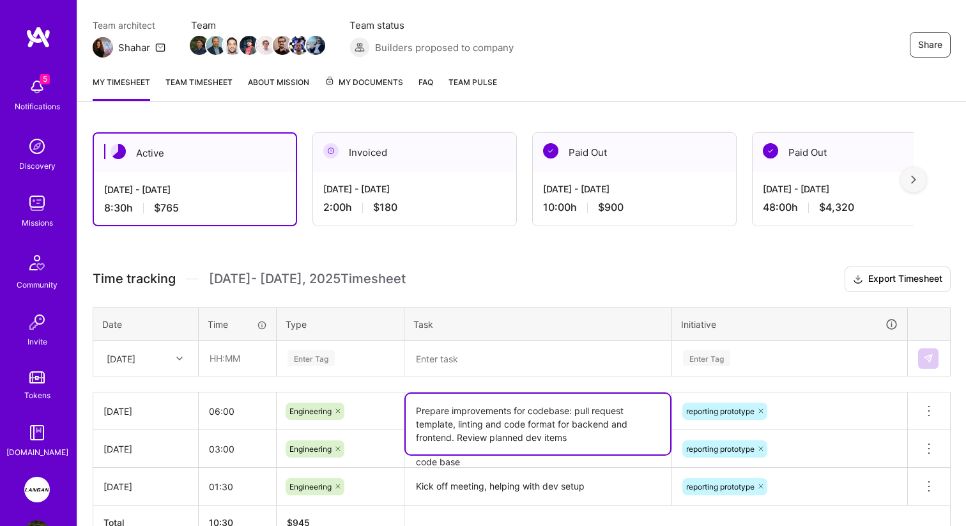
click at [471, 420] on textarea "Prepare improvements for codebase: pull request template, linting and code form…" at bounding box center [538, 423] width 264 height 61
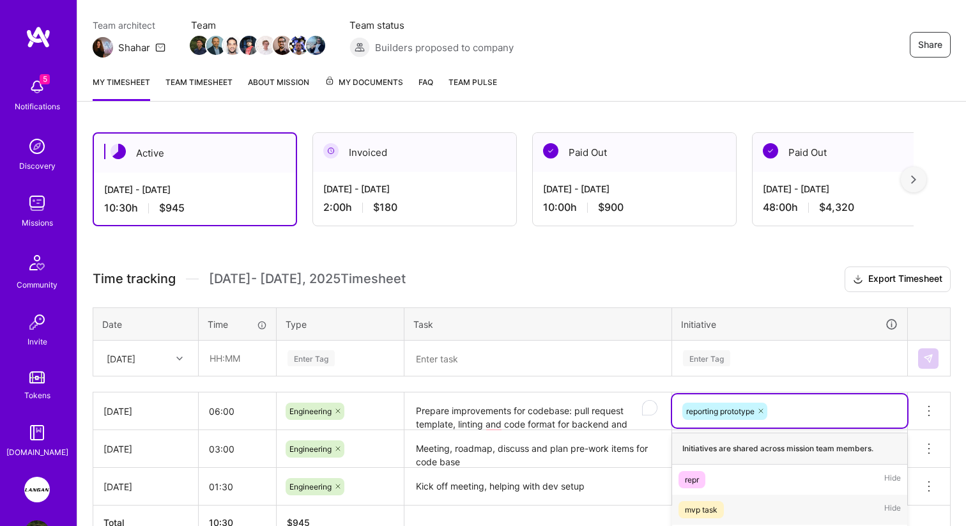
scroll to position [251, 0]
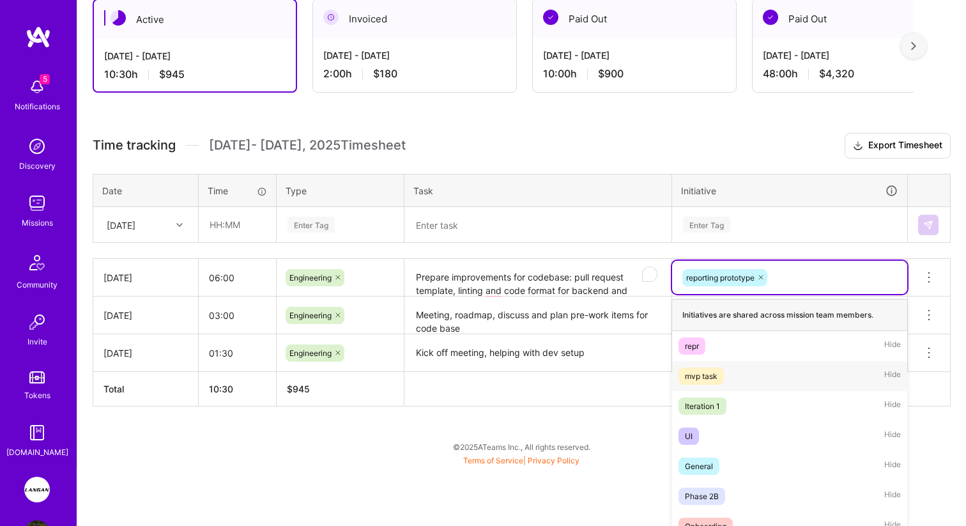
click at [826, 294] on div "option mvp task focused, 3 of 8. 7 results available. Use Up and Down to choose…" at bounding box center [789, 277] width 235 height 33
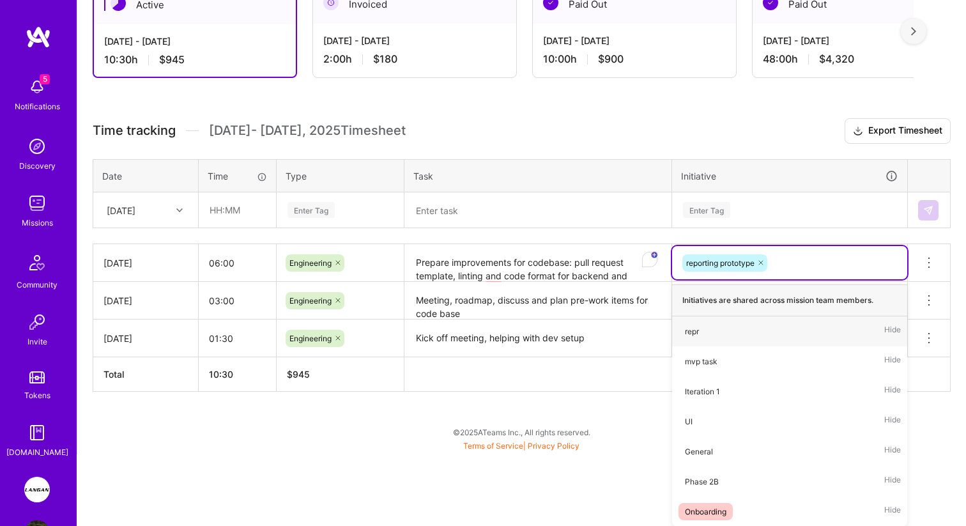
scroll to position [179, 0]
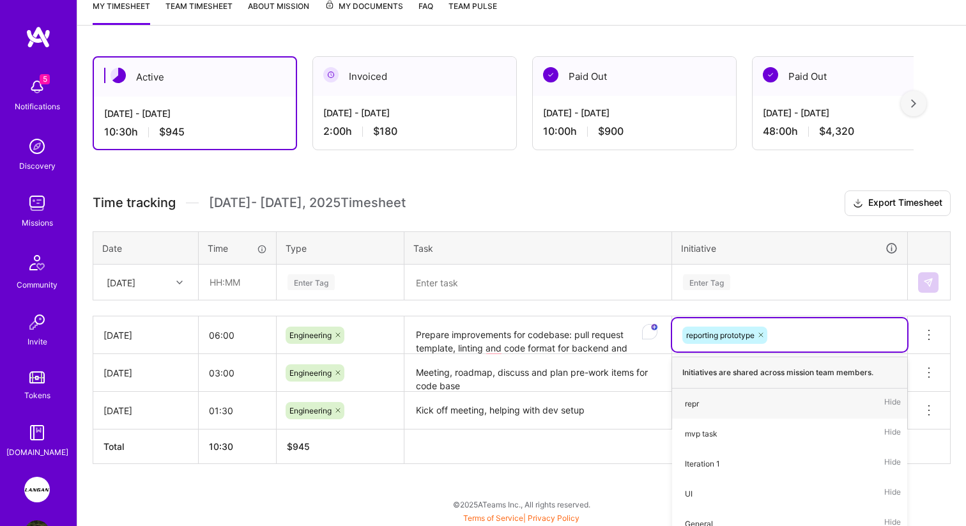
click at [448, 432] on div "Active [DATE] - [DATE] 10:30 h $945 Invoiced [DATE] - [DATE] 2:00 h $180 Paid O…" at bounding box center [521, 283] width 889 height 485
